Goal: Information Seeking & Learning: Learn about a topic

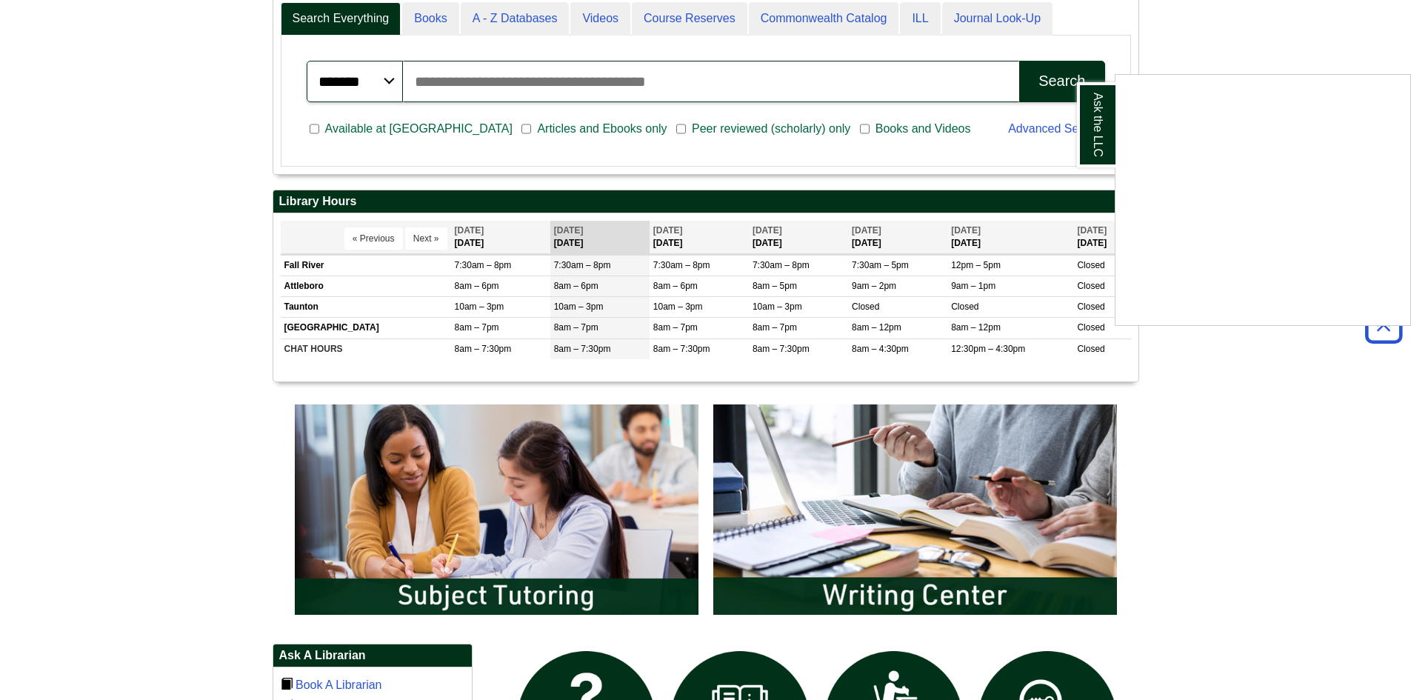
drag, startPoint x: 1411, startPoint y: 286, endPoint x: 1408, endPoint y: 215, distance: 71.2
click at [1115, 99] on div "Ask the LLC Content is loading..." at bounding box center [1263, 200] width 296 height 252
click at [430, 545] on div "Ask the LLC" at bounding box center [705, 350] width 1411 height 700
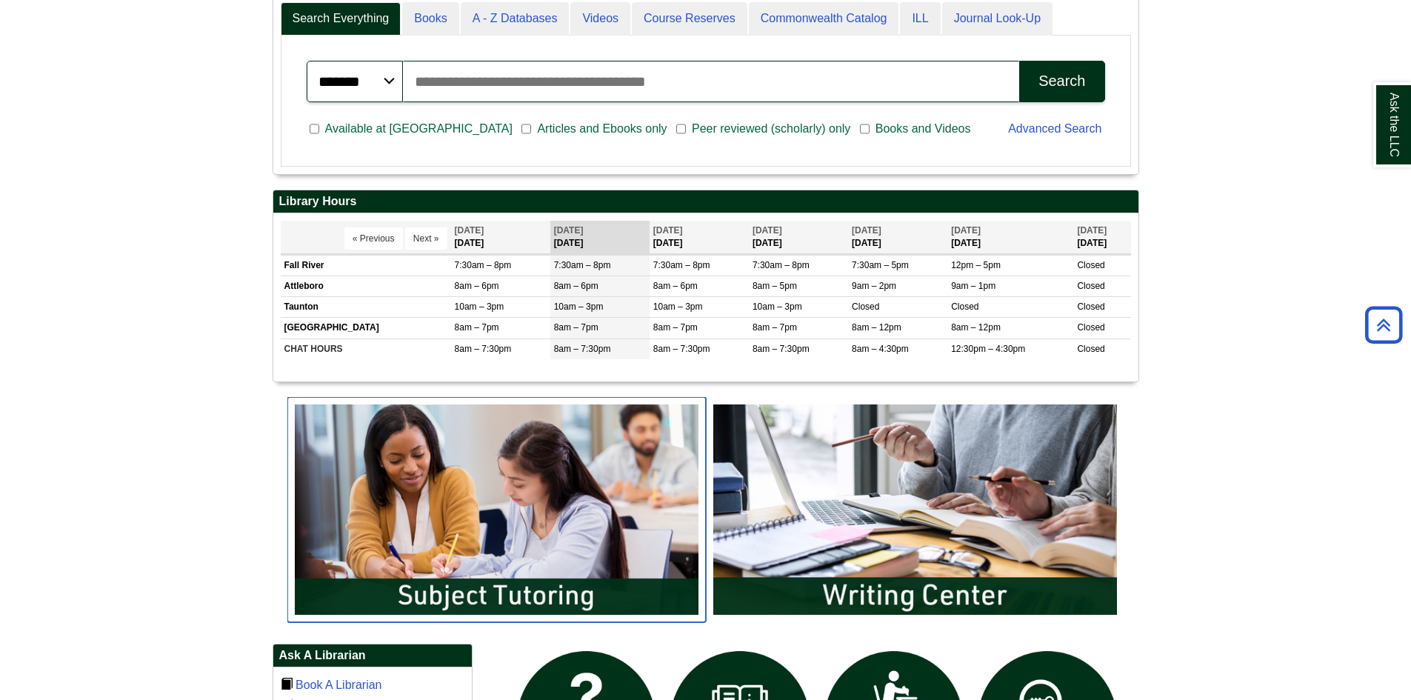
click at [502, 594] on img "slideshow" at bounding box center [496, 509] width 419 height 225
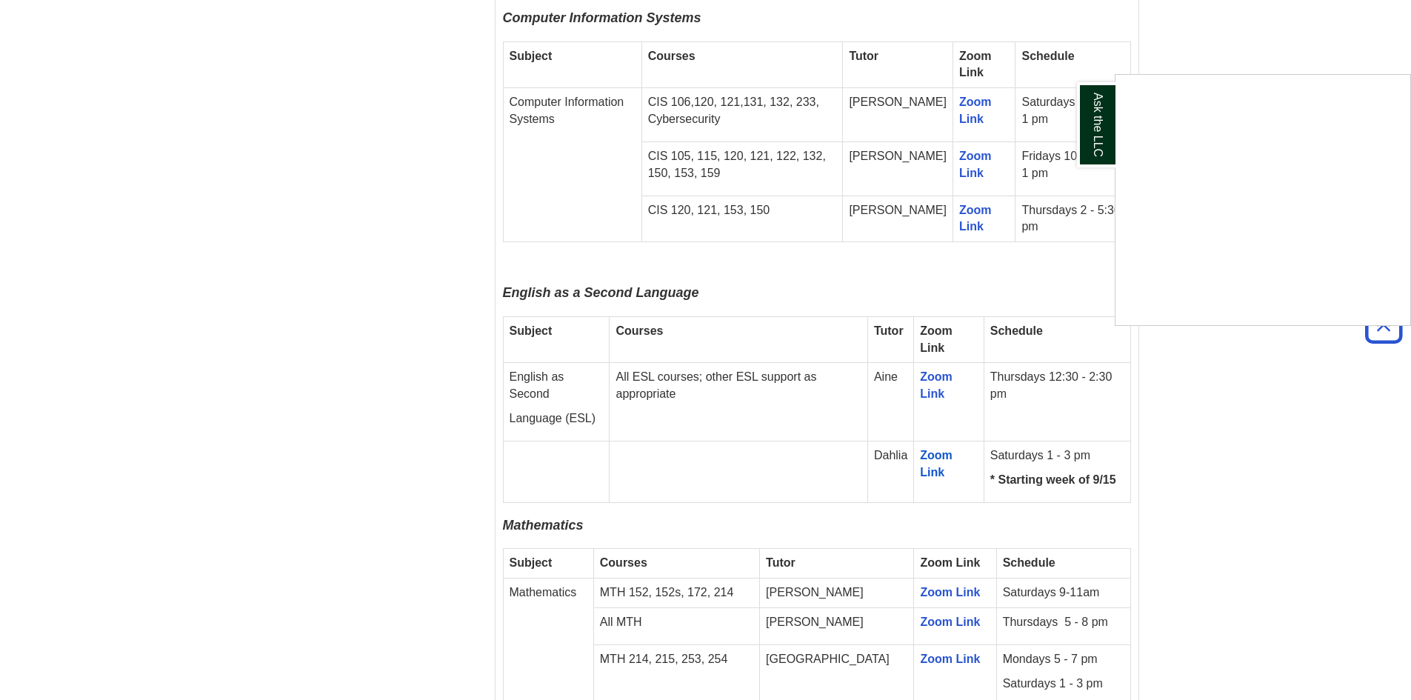
scroll to position [1471, 0]
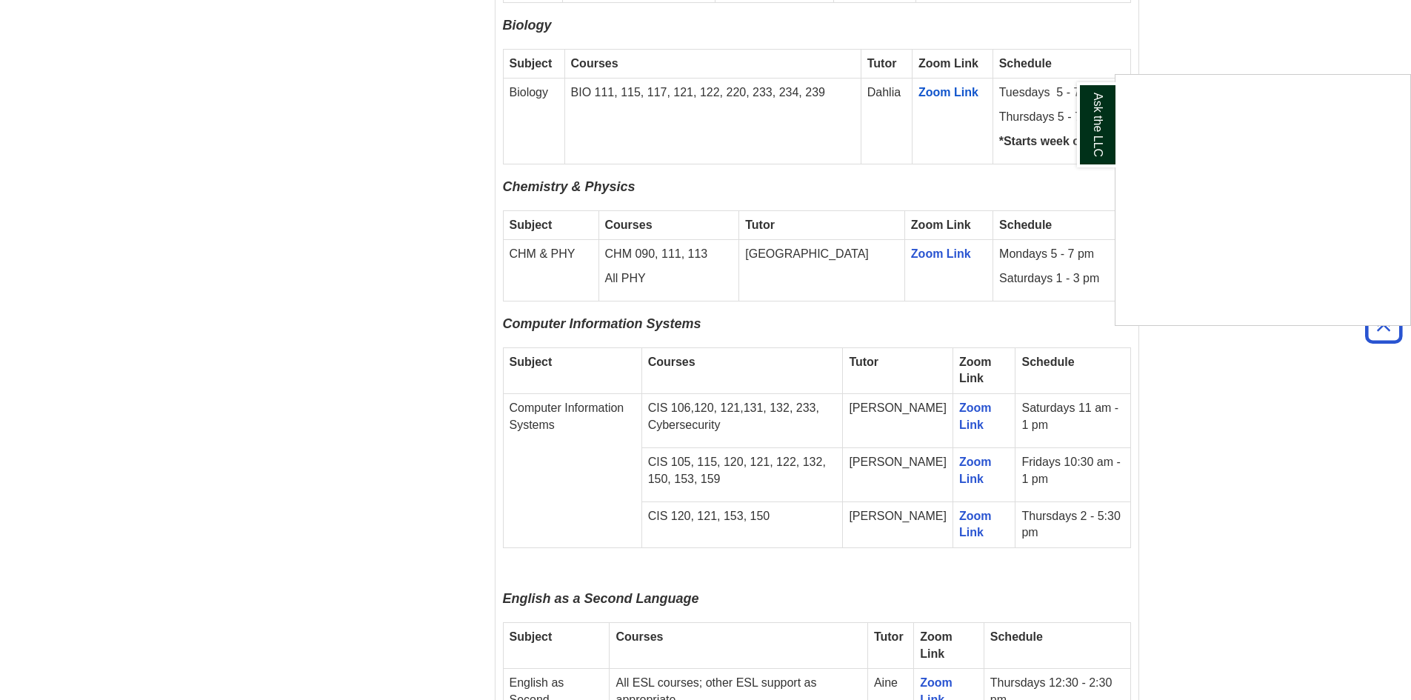
click at [545, 289] on div "Ask the LLC" at bounding box center [705, 350] width 1411 height 700
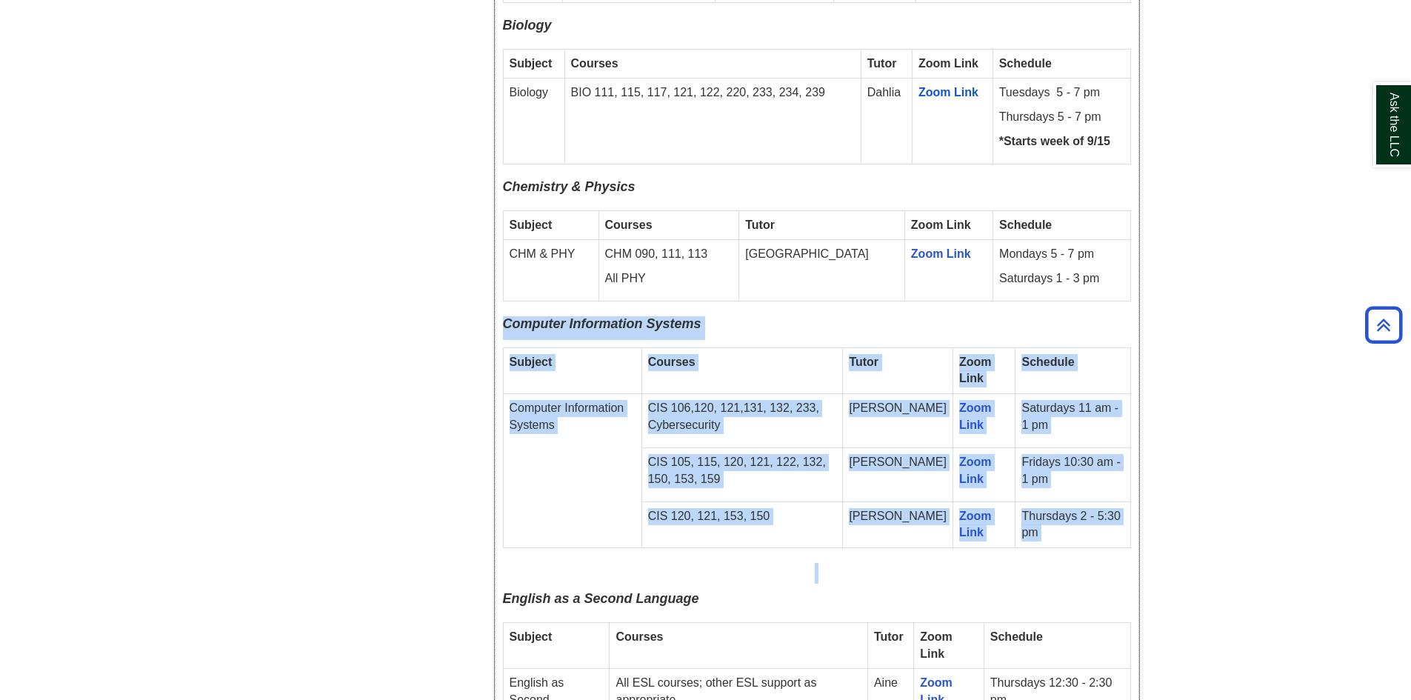
drag, startPoint x: 505, startPoint y: 268, endPoint x: 1122, endPoint y: 499, distance: 658.8
click at [1122, 499] on div "Fall 2025 Online Drop-In Schedule All remote drop-in tutoring is offered via Zo…" at bounding box center [817, 370] width 628 height 2350
copy div "Computer Information Systems Subject Courses Tutor Zoom Link Schedule Computer …"
click at [1071, 316] on p "Computer Information Systems" at bounding box center [817, 328] width 628 height 24
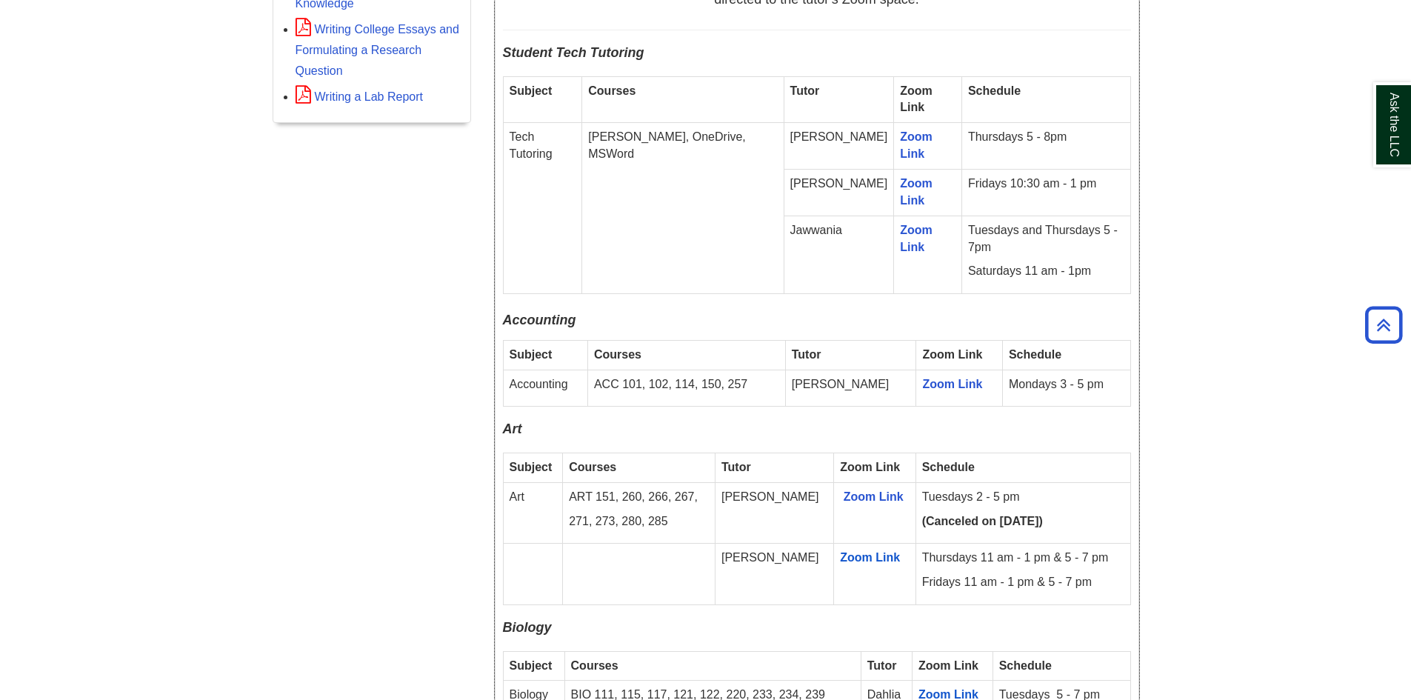
scroll to position [0, 0]
